Goal: Task Accomplishment & Management: Manage account settings

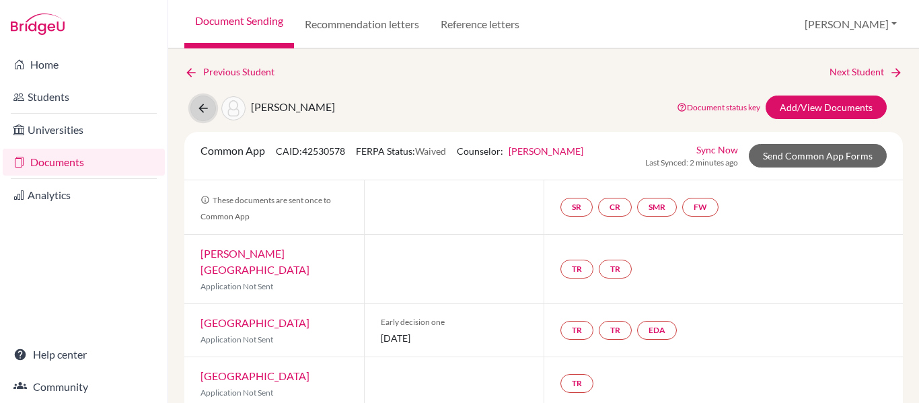
click at [206, 111] on icon at bounding box center [202, 108] width 13 height 13
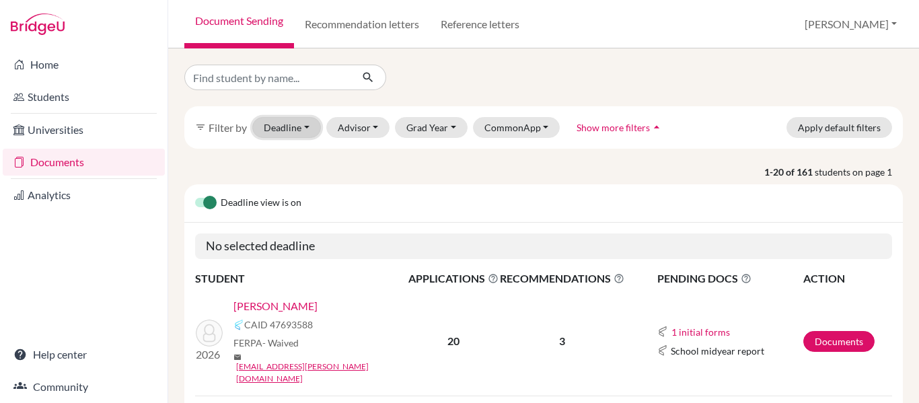
click at [288, 122] on button "Deadline - Select a date range Or double click for a single date selection Toda…" at bounding box center [286, 127] width 69 height 21
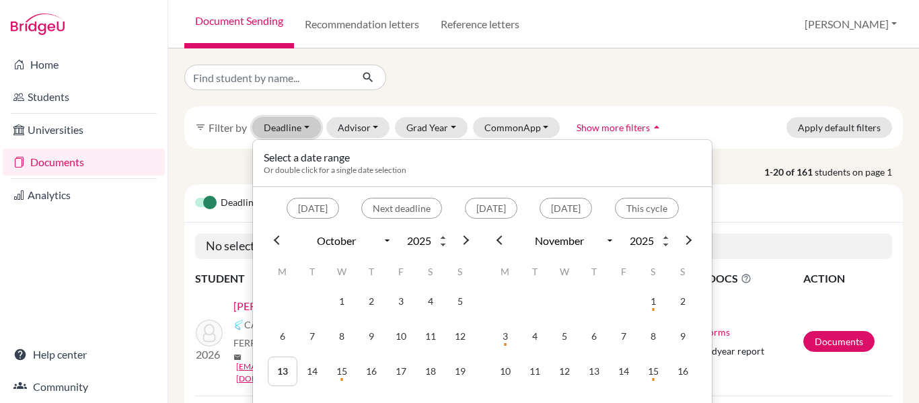
click at [288, 122] on button "Deadline - Select a date range Or double click for a single date selection Toda…" at bounding box center [286, 127] width 69 height 21
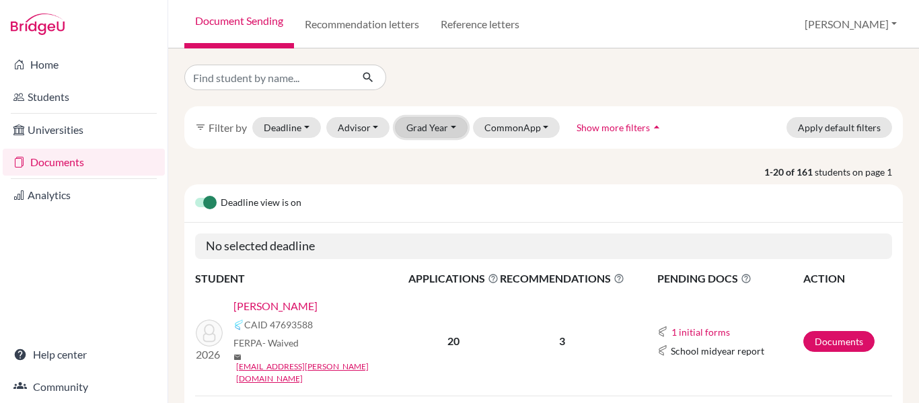
click at [443, 128] on button "Grad Year" at bounding box center [431, 127] width 73 height 21
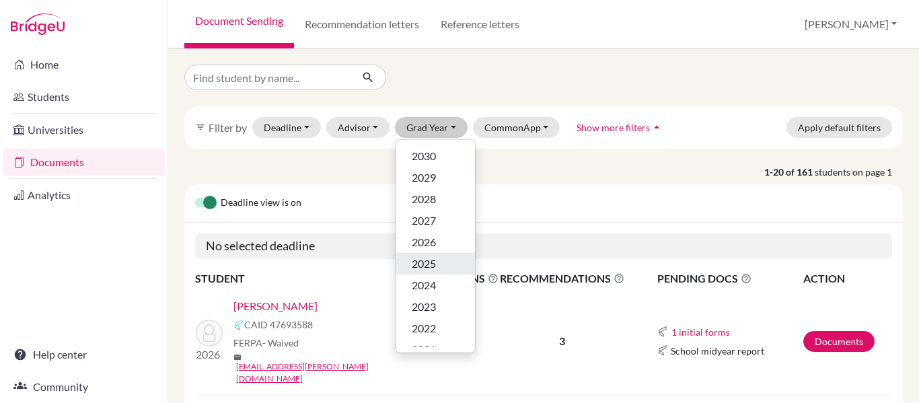
click at [447, 269] on div "2025" at bounding box center [435, 264] width 47 height 16
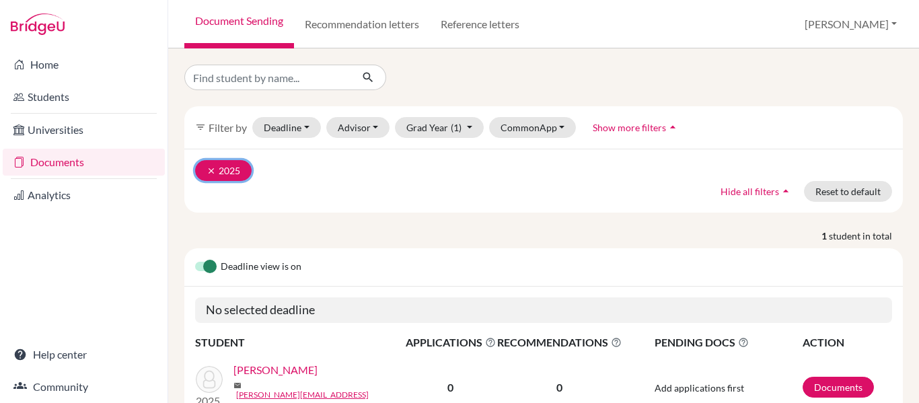
click at [207, 172] on icon "clear" at bounding box center [210, 170] width 9 height 9
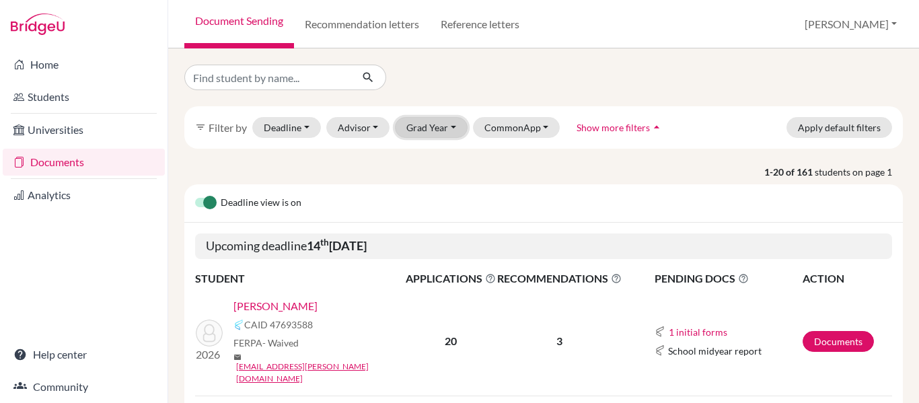
click at [418, 128] on button "Grad Year" at bounding box center [431, 127] width 73 height 21
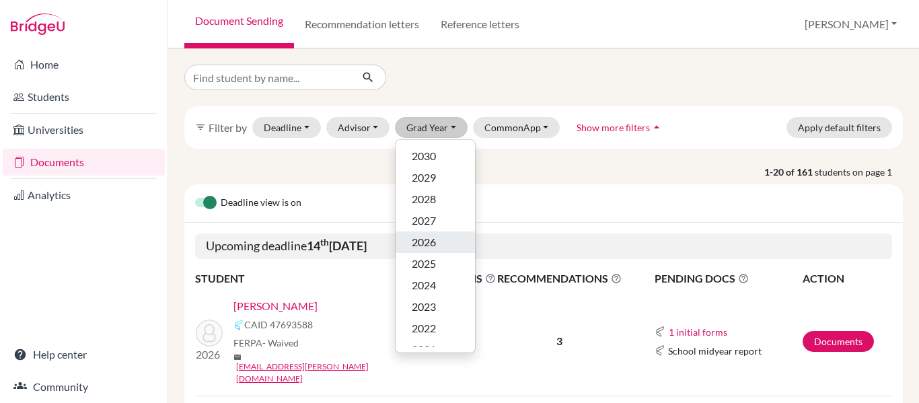
click at [427, 243] on span "2026" at bounding box center [424, 242] width 24 height 16
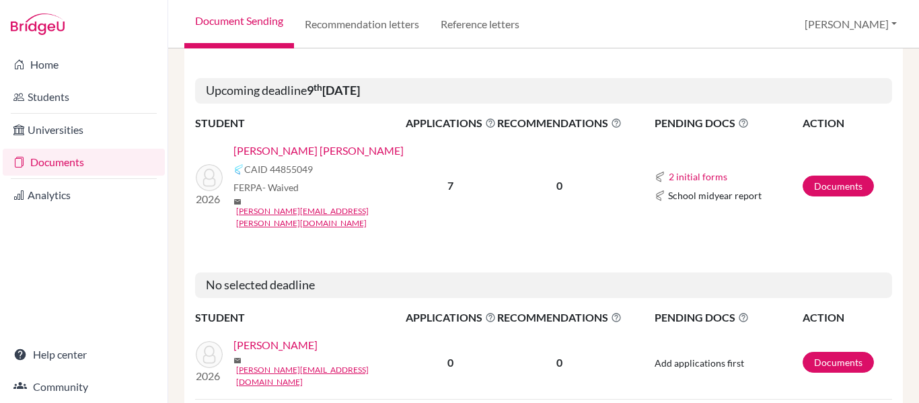
scroll to position [2162, 0]
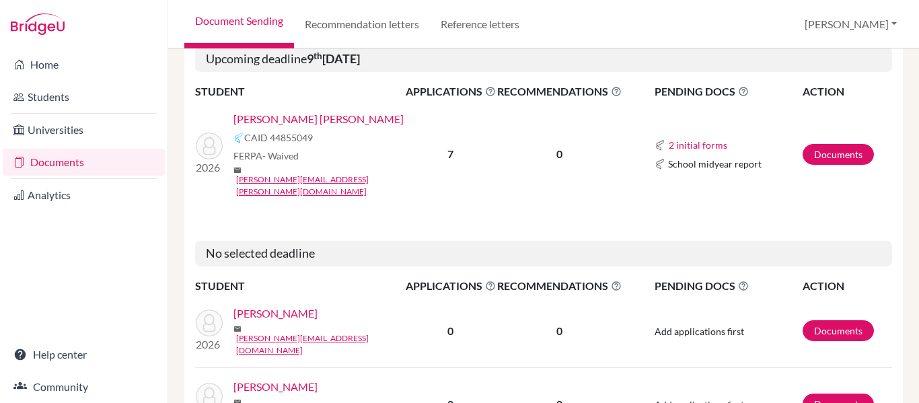
drag, startPoint x: 513, startPoint y: 351, endPoint x: 526, endPoint y: 335, distance: 20.6
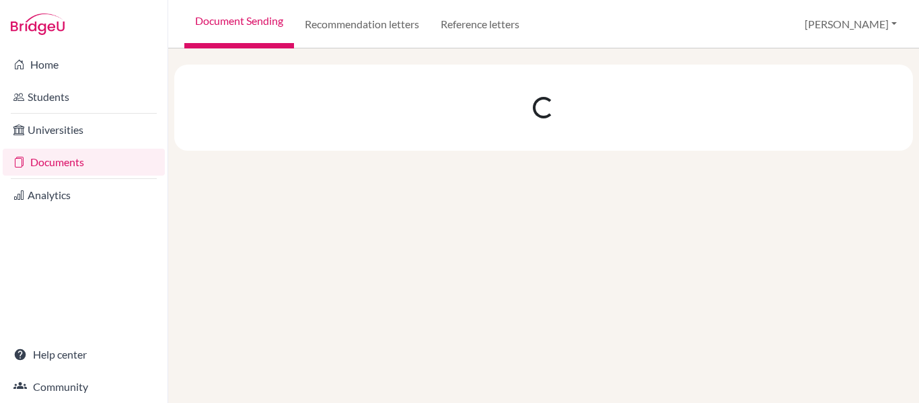
scroll to position [0, 0]
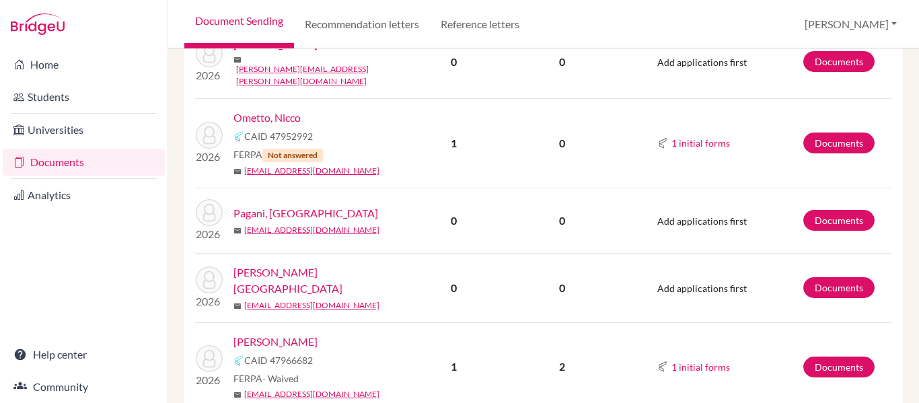
scroll to position [1479, 0]
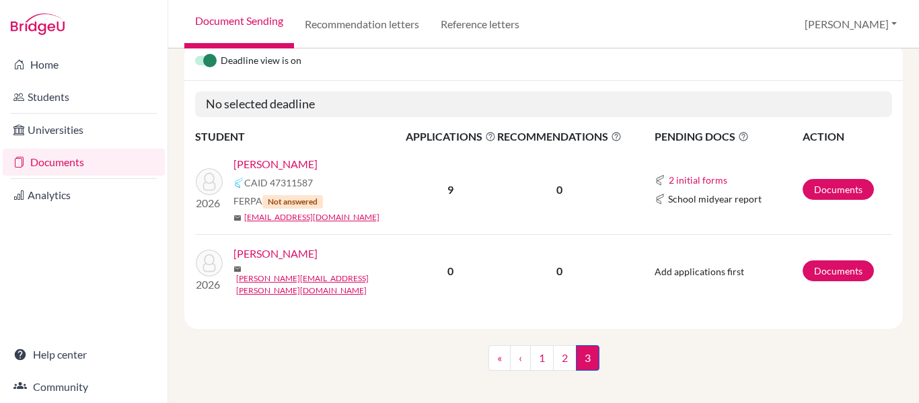
scroll to position [208, 0]
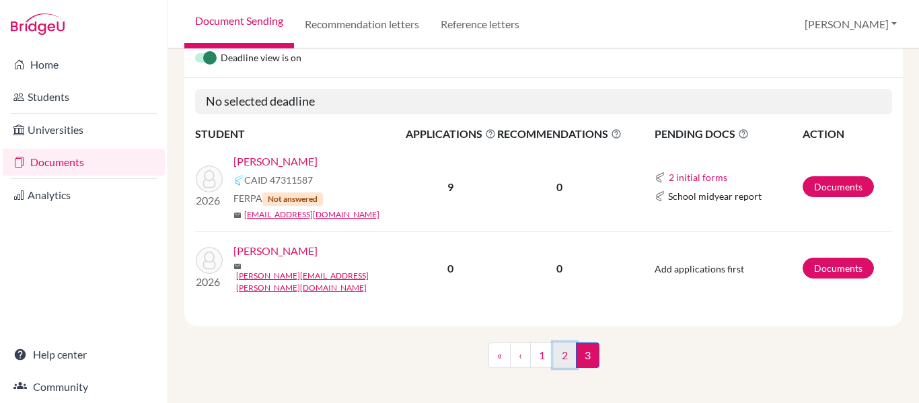
click at [556, 354] on link "2" at bounding box center [565, 355] width 24 height 26
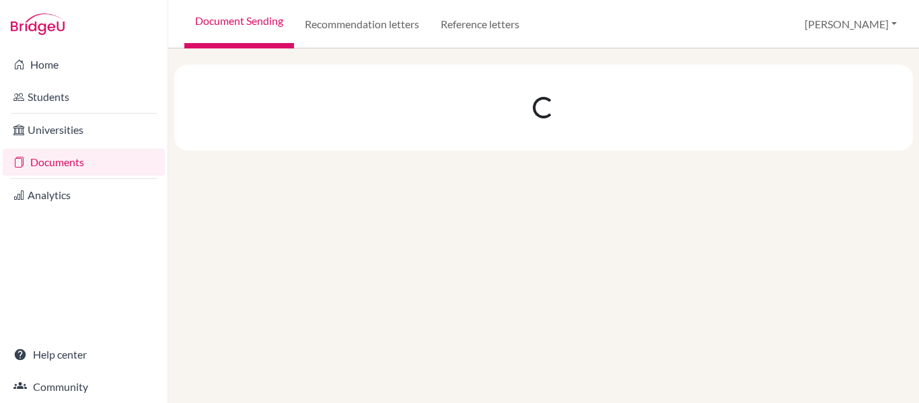
scroll to position [0, 0]
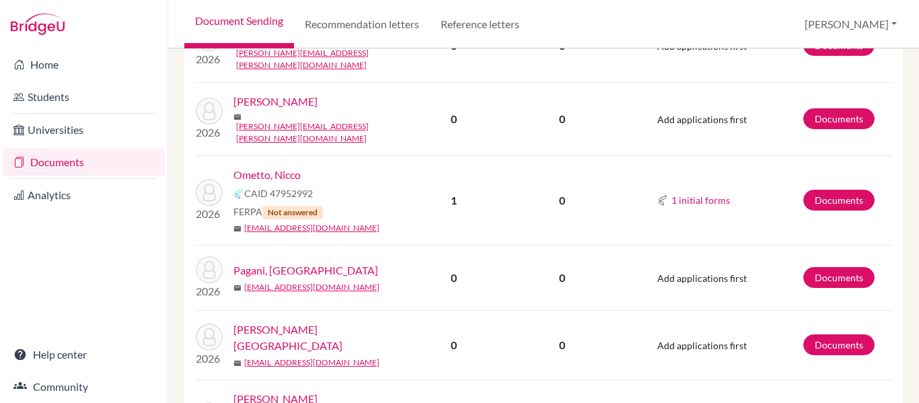
scroll to position [1479, 0]
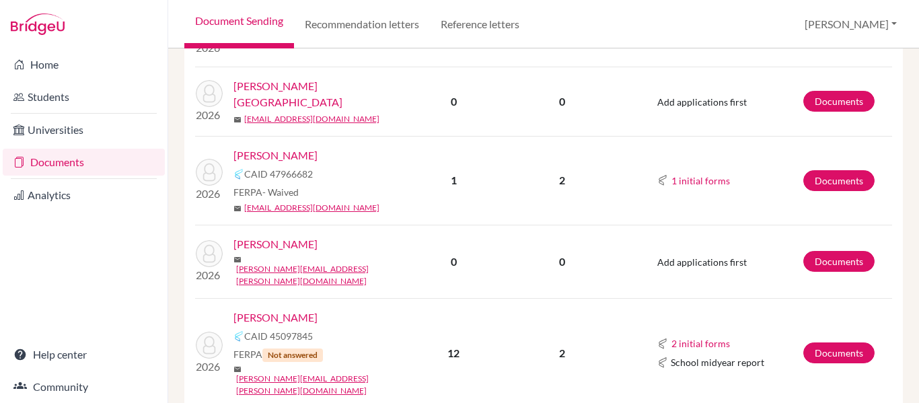
scroll to position [1503, 0]
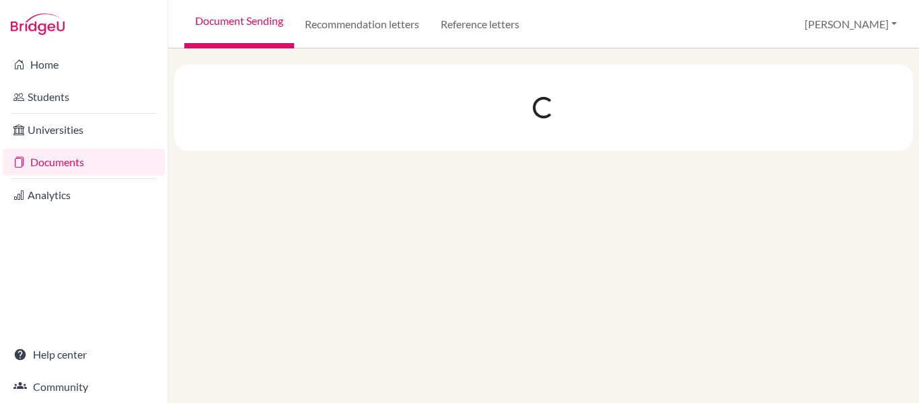
scroll to position [0, 0]
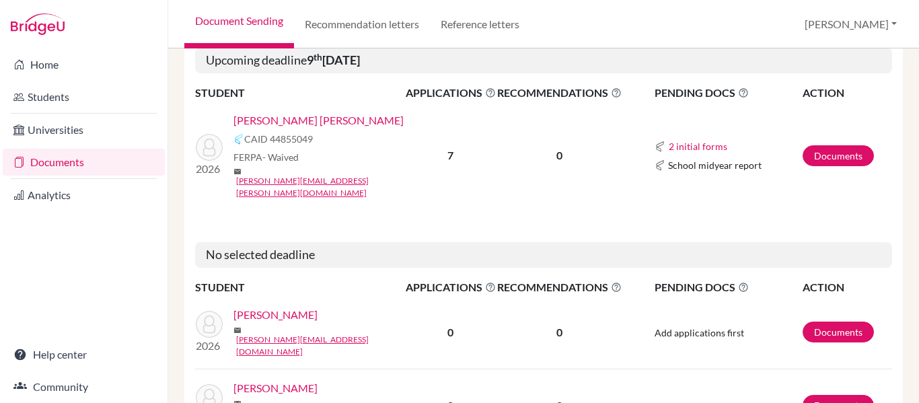
scroll to position [2162, 0]
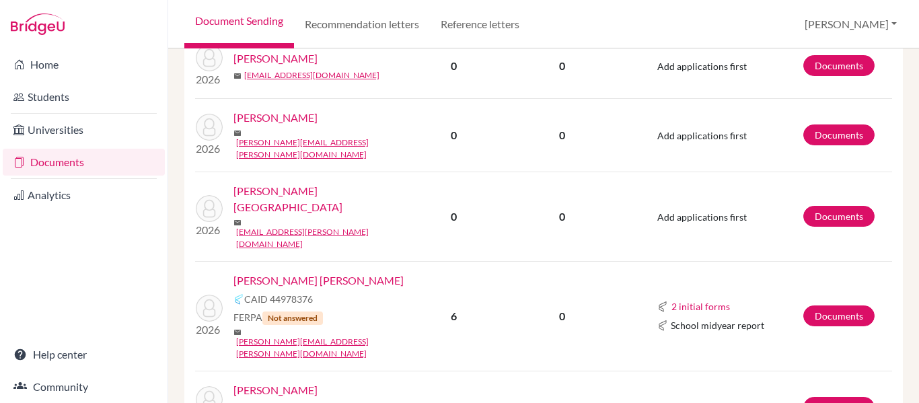
scroll to position [471, 0]
